Goal: Information Seeking & Learning: Find specific fact

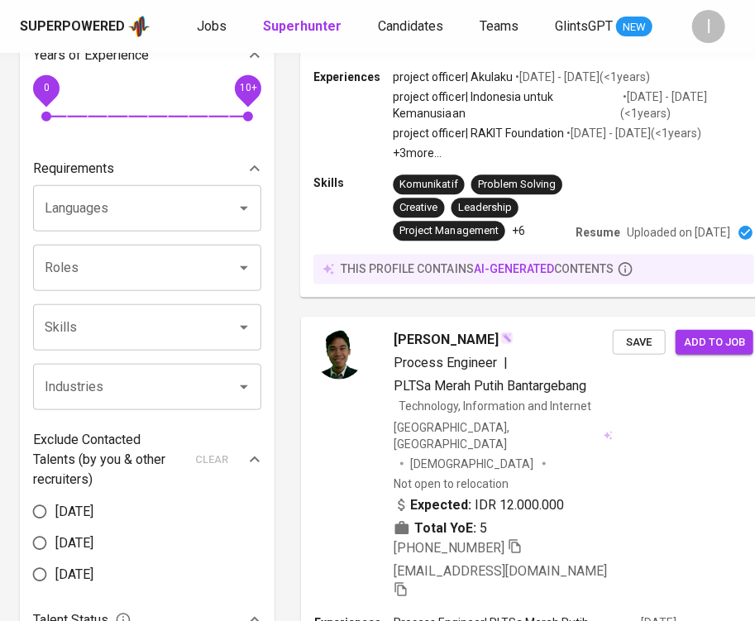
scroll to position [120, 0]
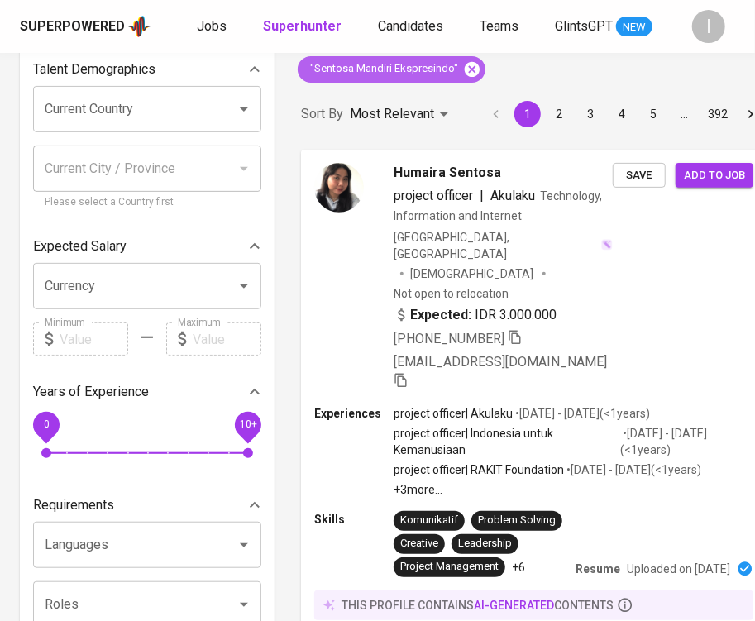
click at [470, 69] on icon at bounding box center [472, 69] width 18 height 18
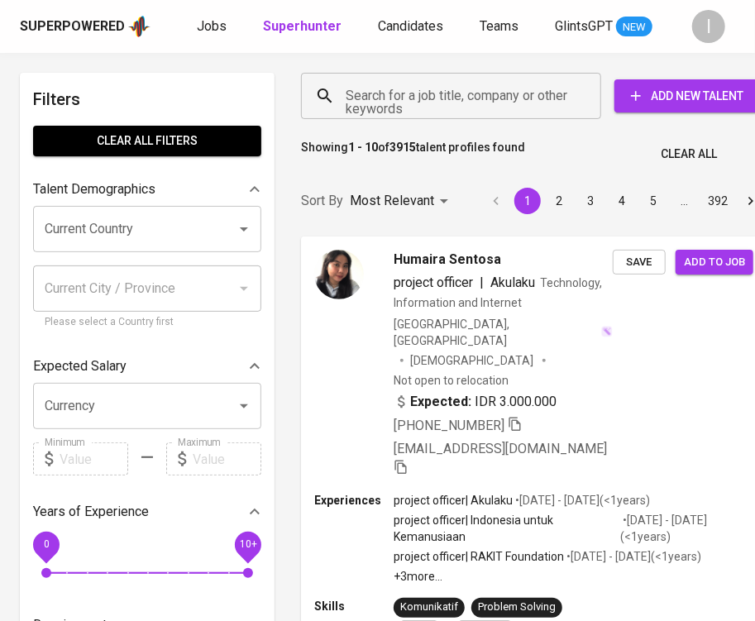
click at [473, 108] on input "Search for a job title, company or other keywords" at bounding box center [454, 95] width 227 height 31
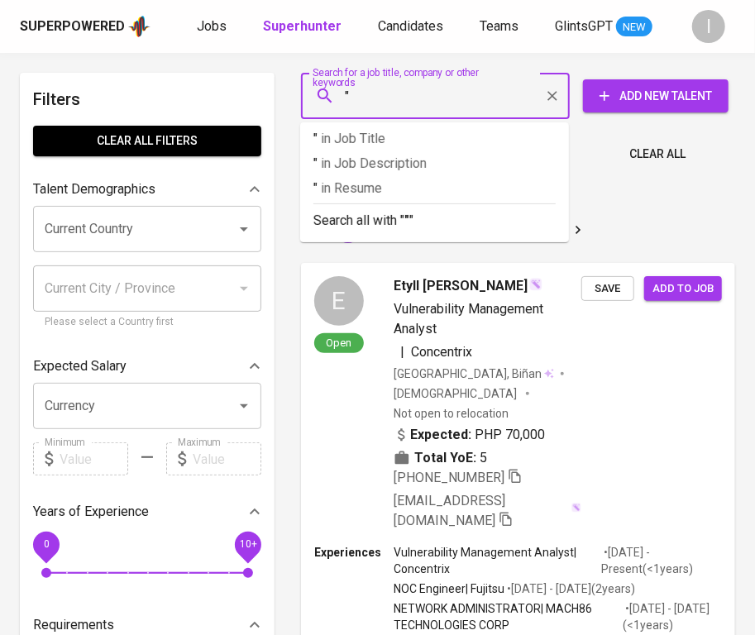
paste input "LA FANCY FOODS"
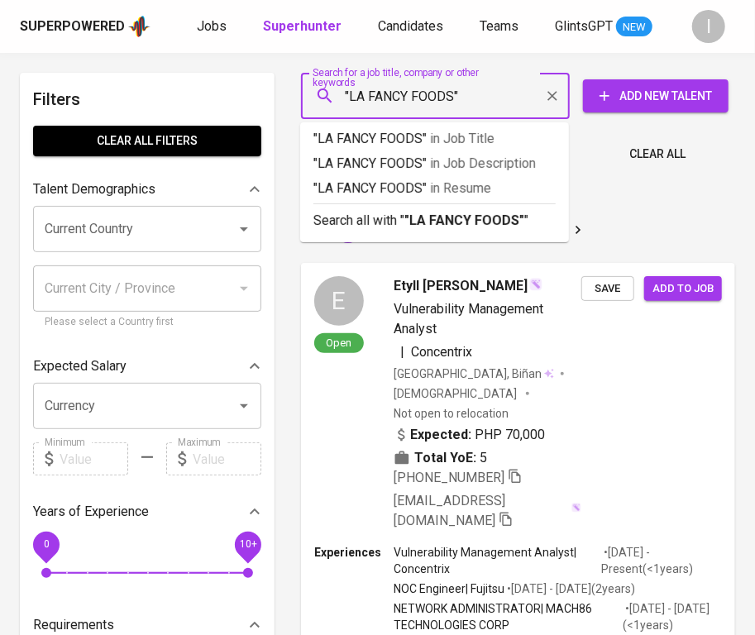
click at [426, 93] on input ""LA FANCY FOODS"" at bounding box center [439, 95] width 196 height 31
type input ""LA FANCY""
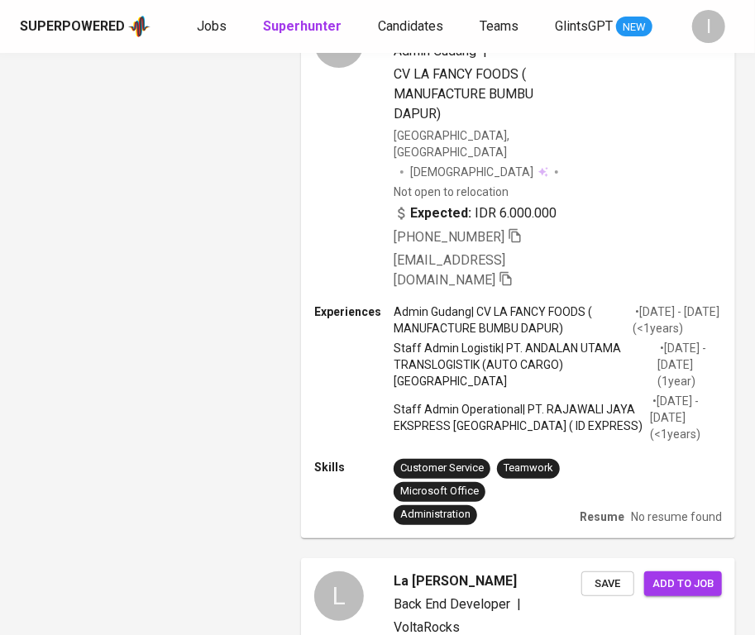
scroll to position [184, 0]
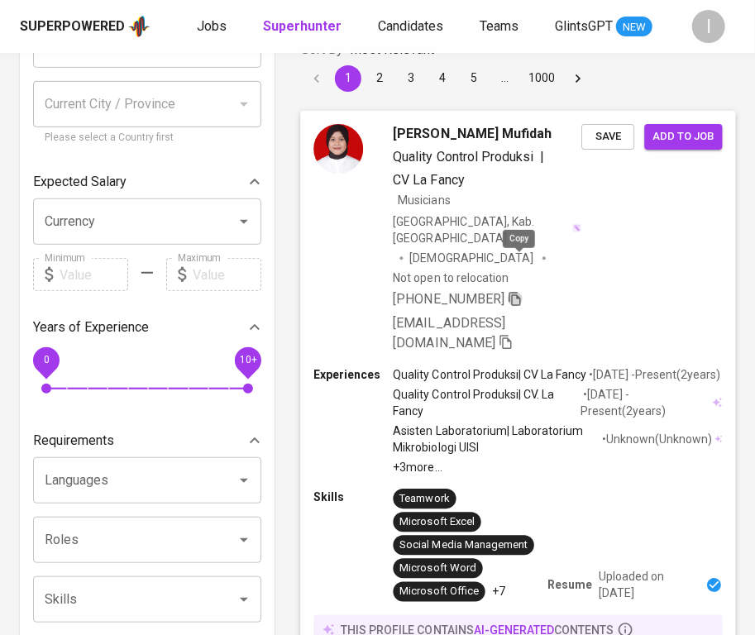
click at [521, 291] on icon "button" at bounding box center [514, 298] width 15 height 15
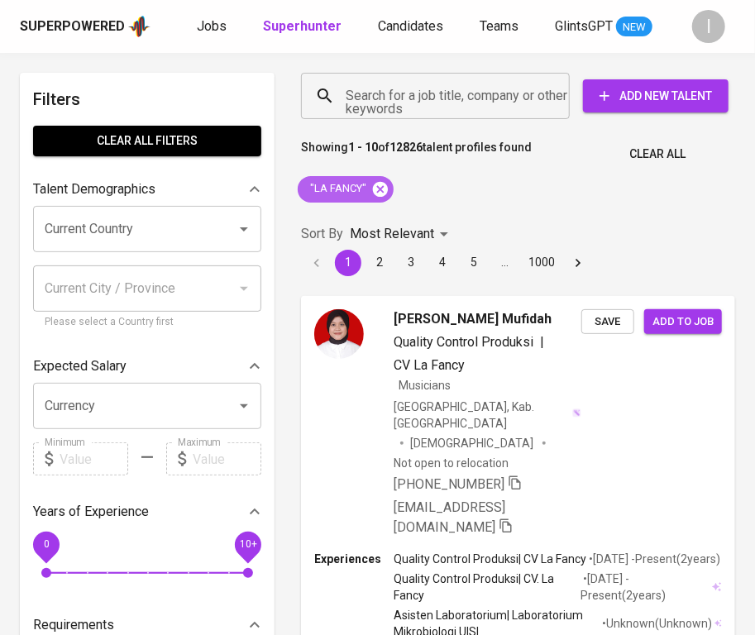
click at [374, 188] on icon at bounding box center [380, 188] width 15 height 15
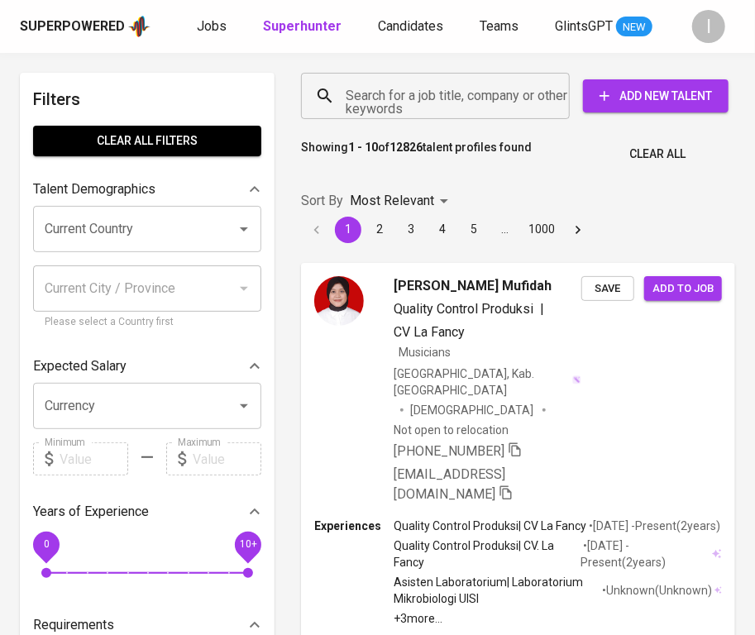
click at [414, 105] on input "Search for a job title, company or other keywords" at bounding box center [439, 95] width 196 height 31
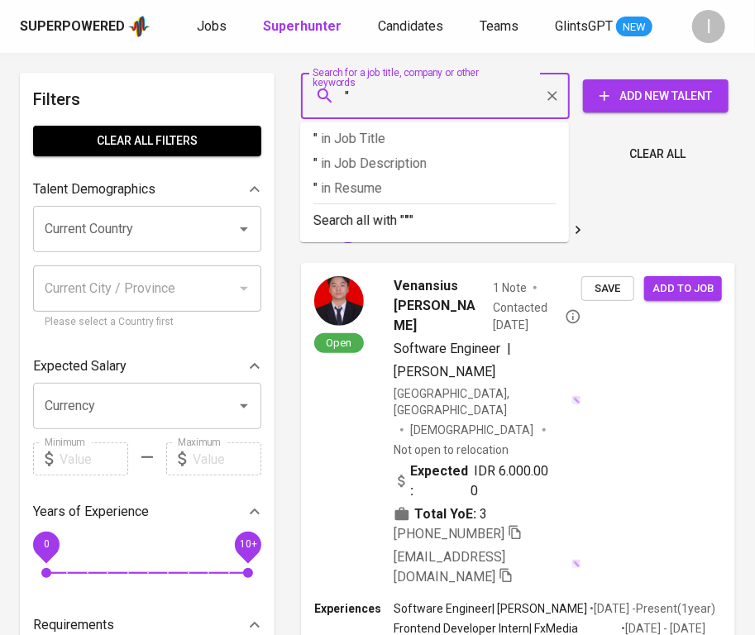
paste input "Victory [PERSON_NAME]"
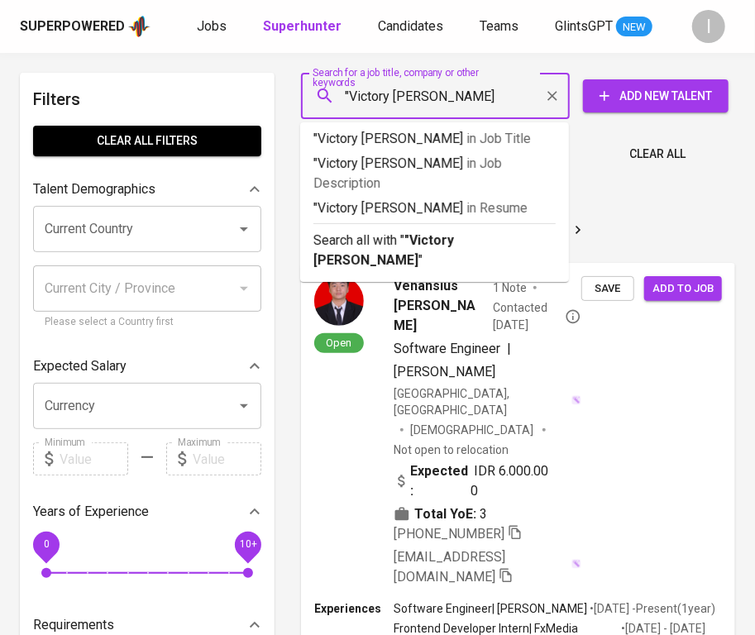
type input ""Victory Yulia Aria""
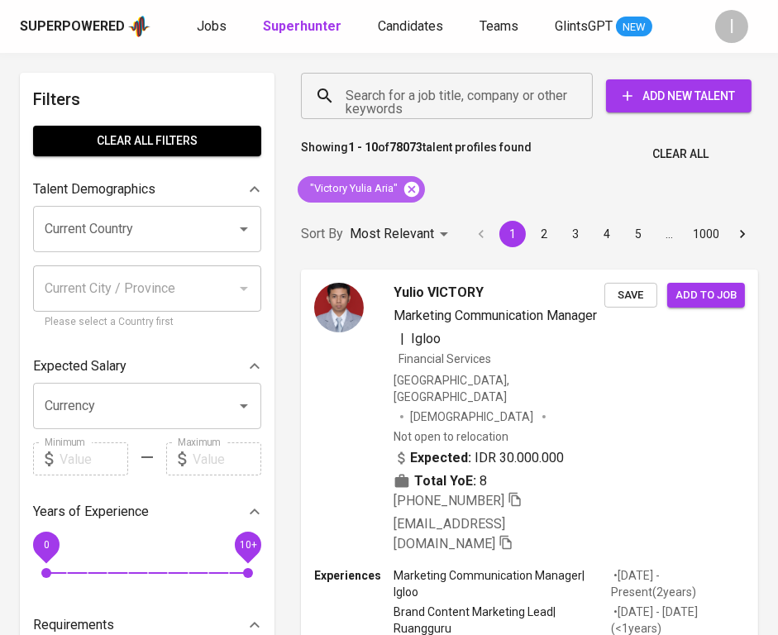
click at [417, 188] on icon at bounding box center [411, 188] width 15 height 15
click at [460, 98] on input "Search for a job title, company or other keywords" at bounding box center [450, 95] width 219 height 31
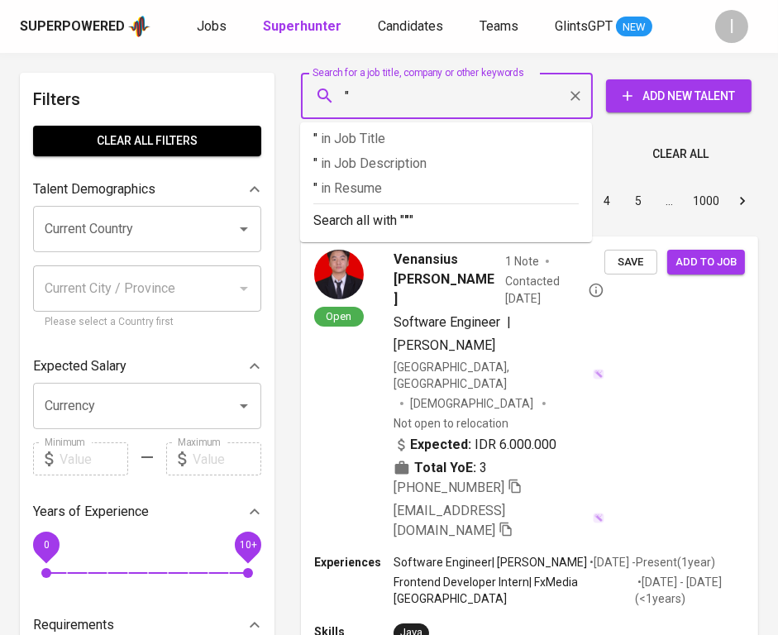
paste input "[PERSON_NAME] BERSAMA"
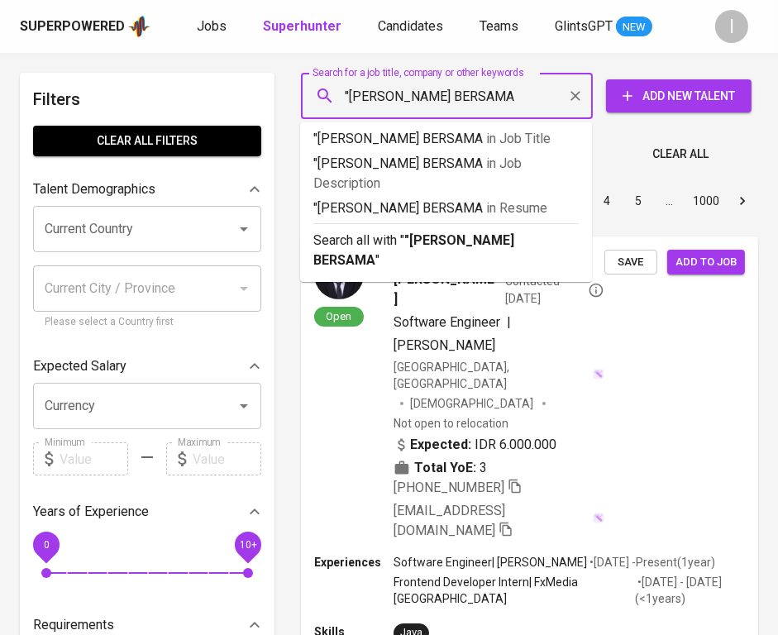
type input ""[PERSON_NAME] BERSAMA""
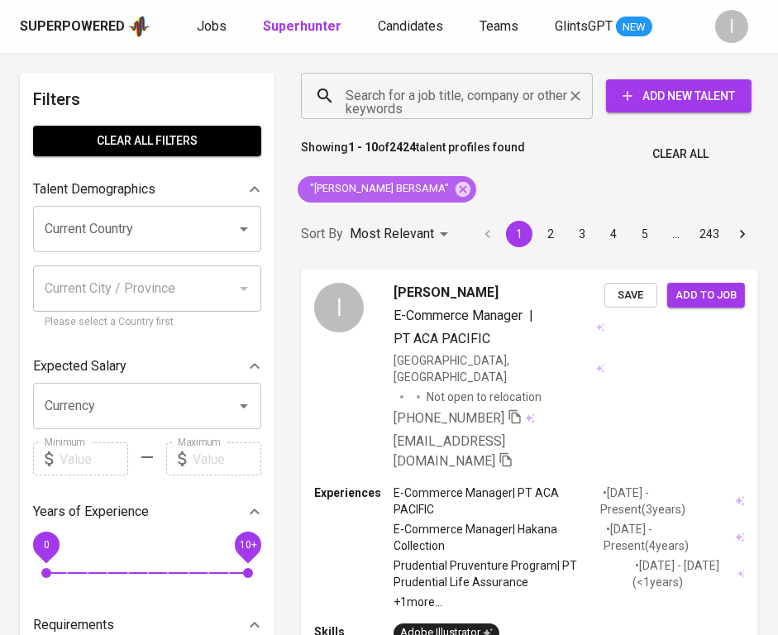
click at [455, 190] on icon at bounding box center [462, 188] width 15 height 15
click at [477, 92] on input "Search for a job title, company or other keywords" at bounding box center [450, 95] width 219 height 31
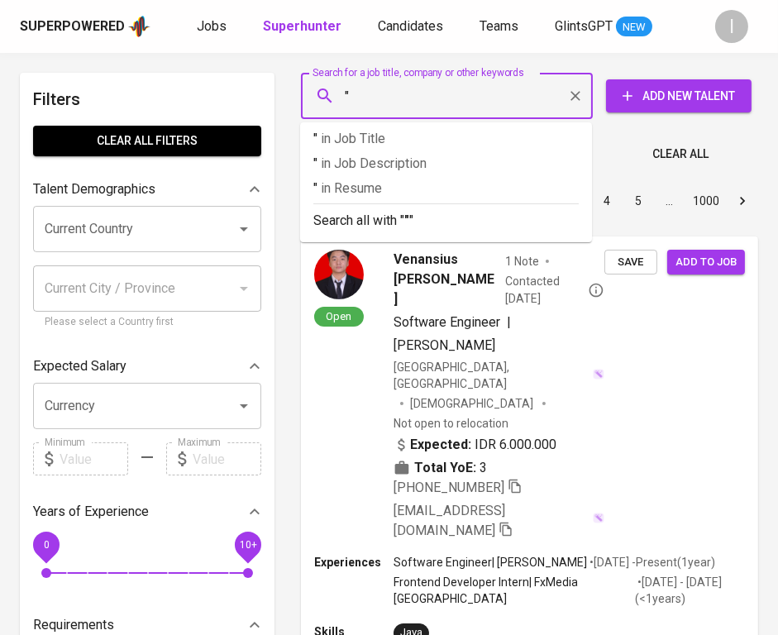
paste input "Usaha Loka [GEOGRAPHIC_DATA]"
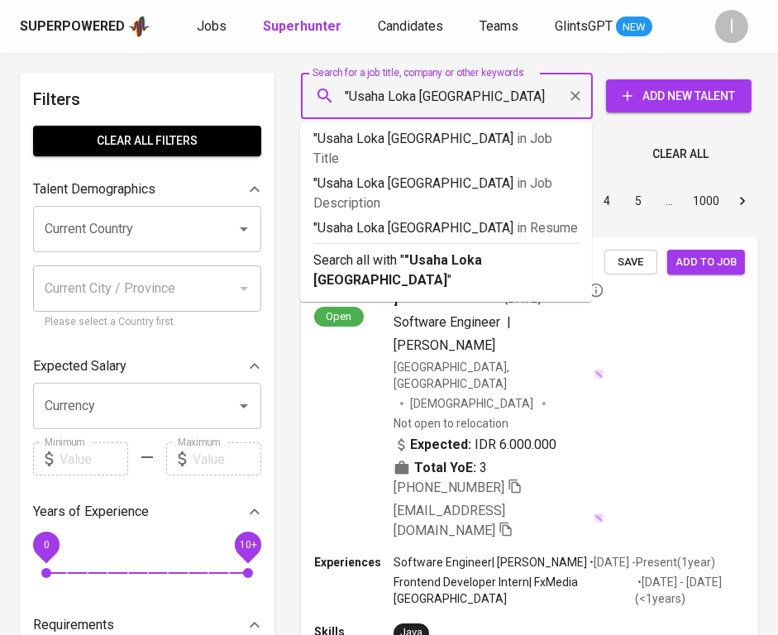
click at [458, 98] on input ""Usaha Loka [GEOGRAPHIC_DATA]" at bounding box center [450, 95] width 219 height 31
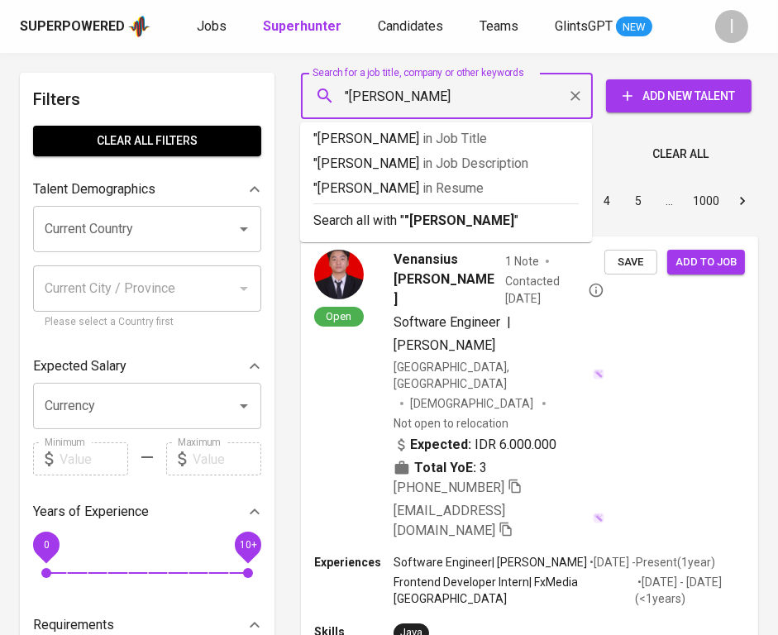
type input ""[PERSON_NAME]""
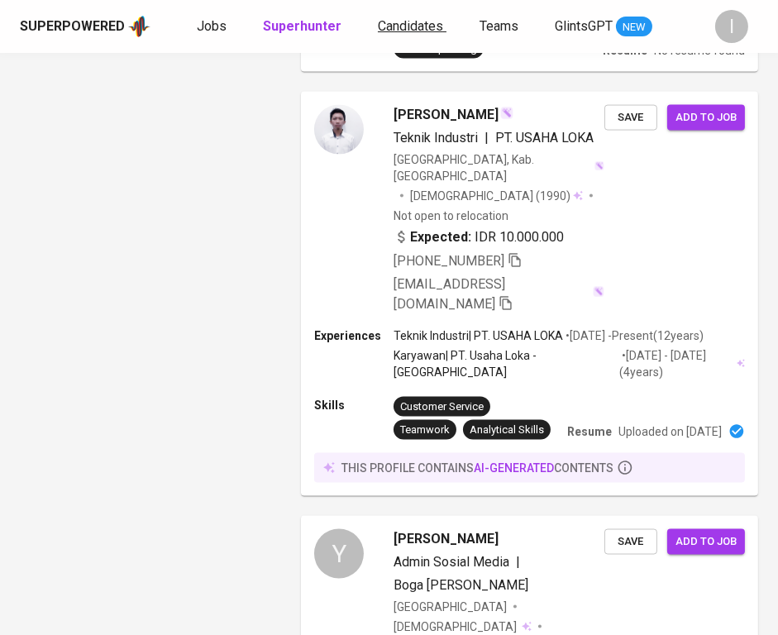
scroll to position [2397, 0]
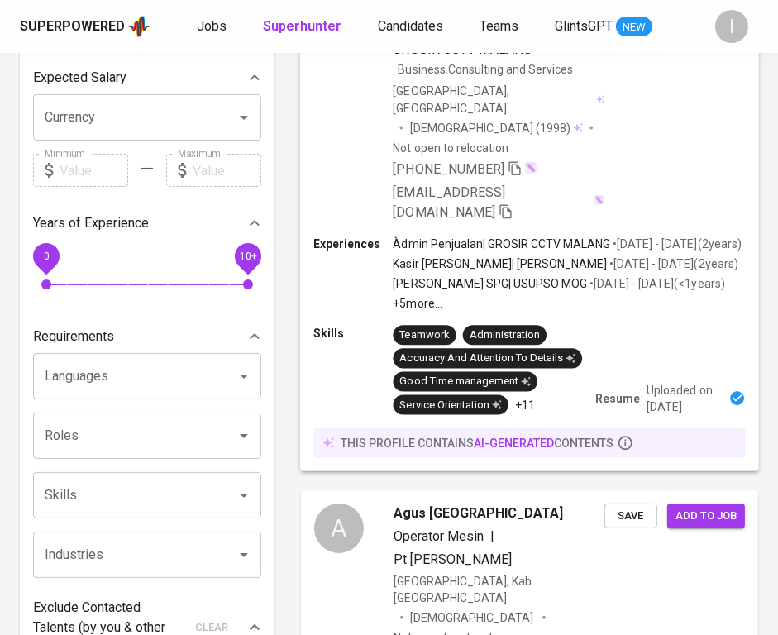
scroll to position [0, 0]
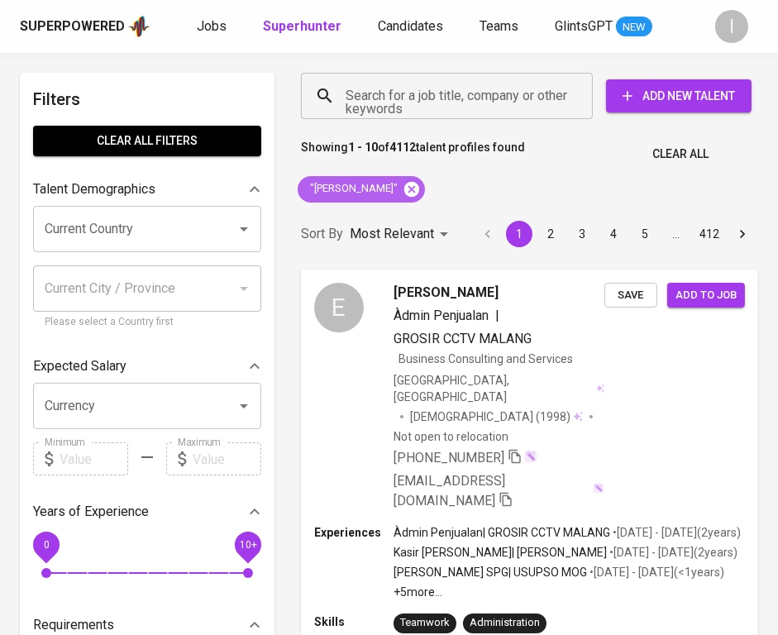
click at [403, 189] on icon at bounding box center [412, 189] width 18 height 18
click at [465, 102] on input "Search for a job title, company or other keywords" at bounding box center [450, 95] width 219 height 31
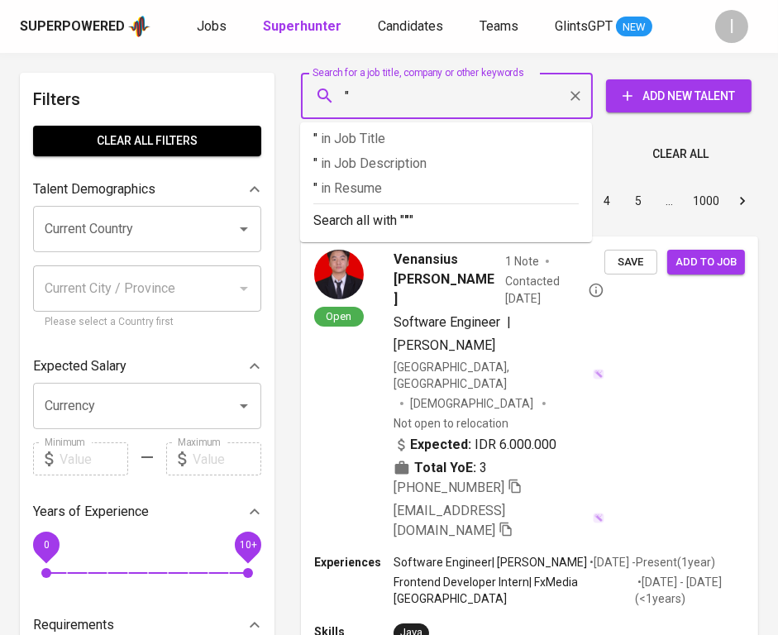
paste input "Anugerah Mandiri Citravisitama"
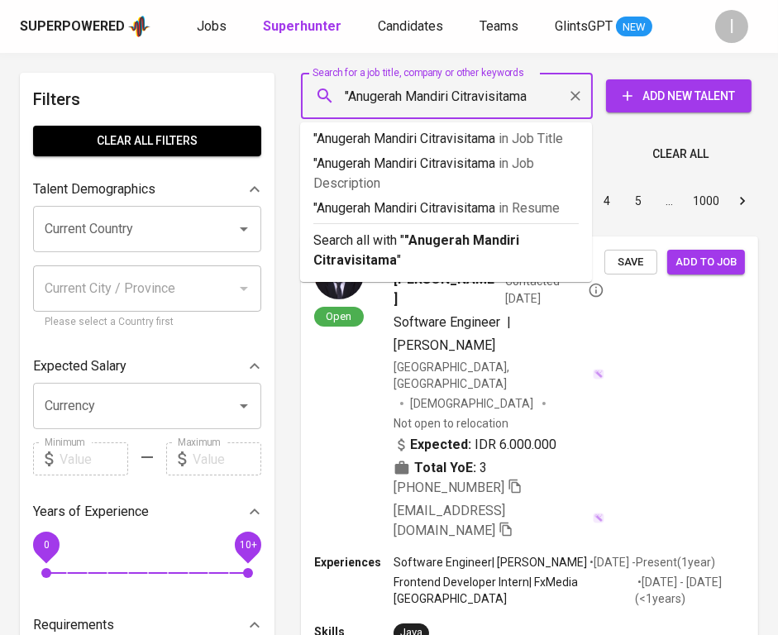
type input ""Anugerah Mandiri Citravisitama'"
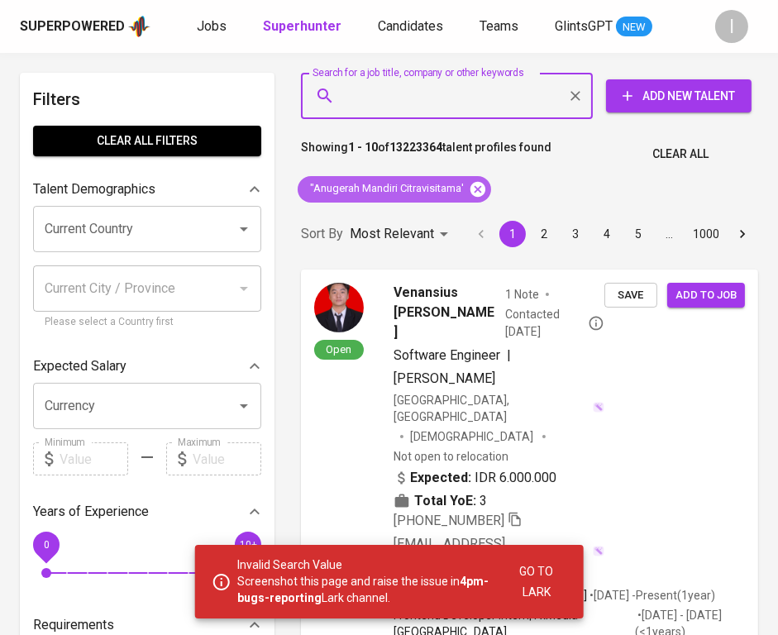
click at [476, 183] on icon at bounding box center [477, 188] width 15 height 15
click at [497, 107] on input "Search for a job title, company or other keywords" at bounding box center [450, 95] width 219 height 31
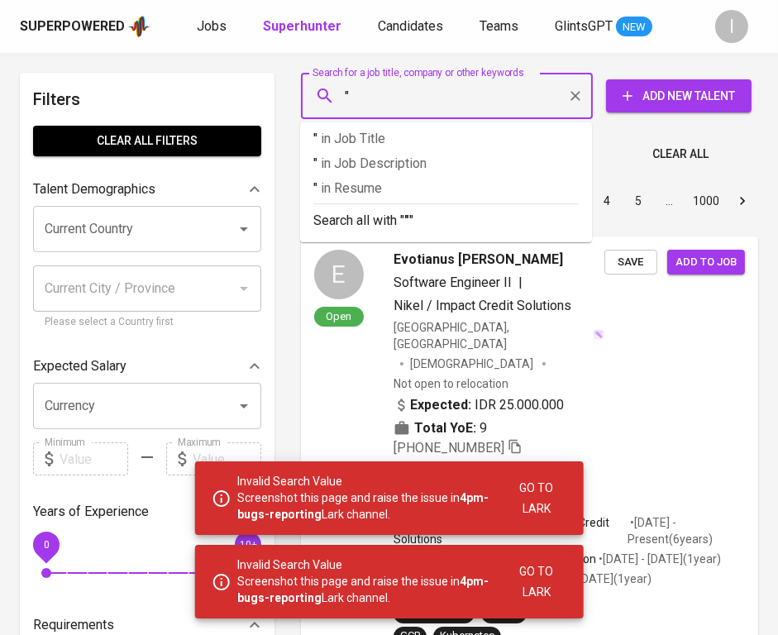
paste input "Anugerah Mandiri Citravisitama"
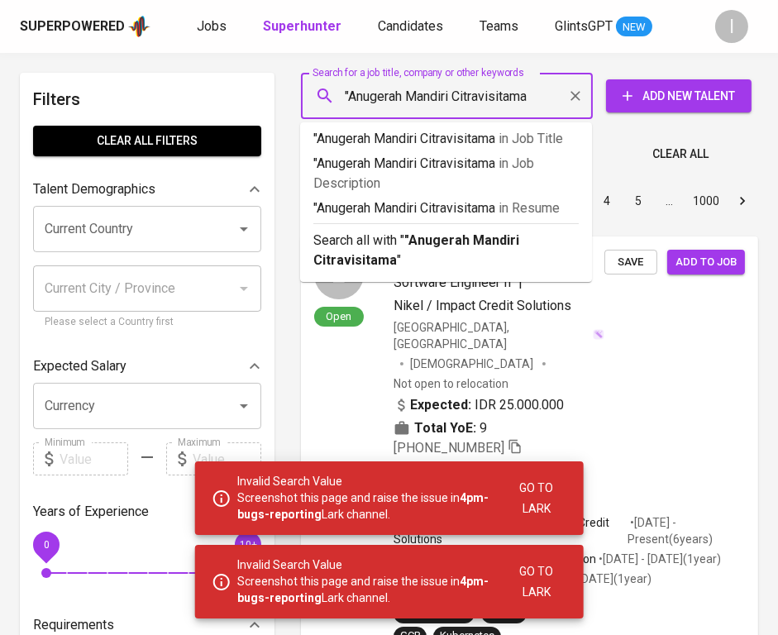
type input ""Anugerah Mandiri Citravisitama""
